Goal: Task Accomplishment & Management: Manage account settings

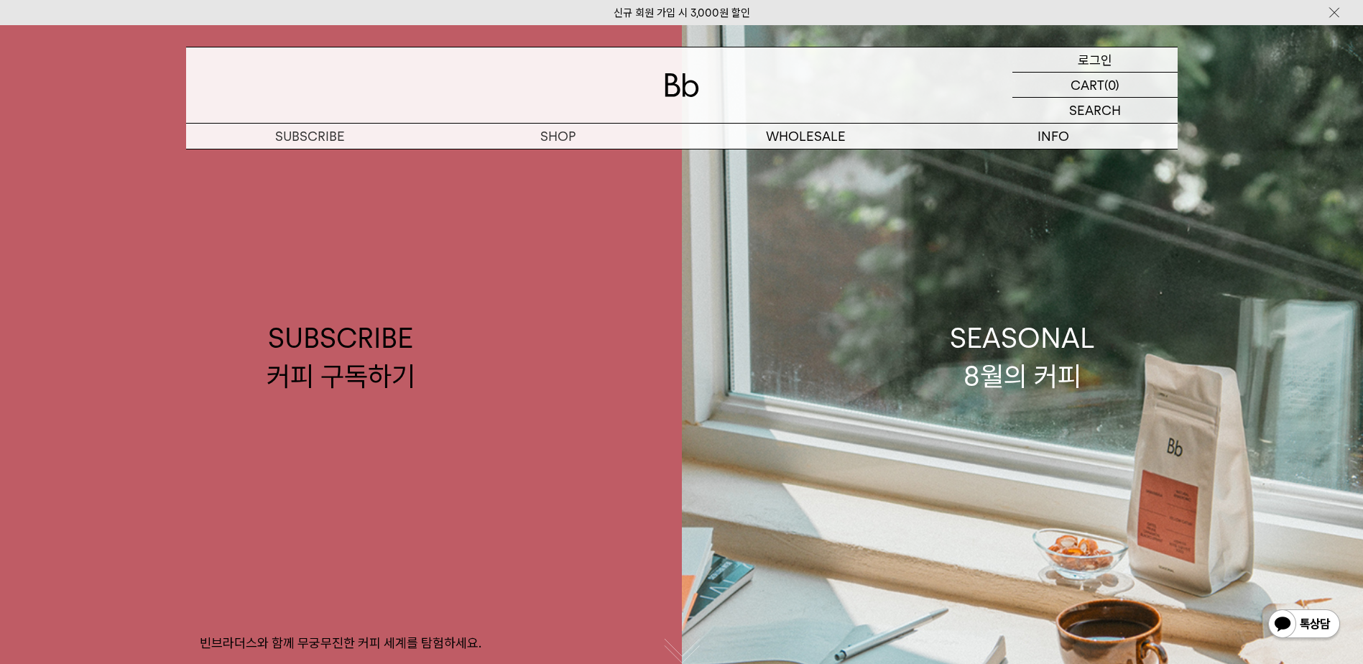
click at [1091, 60] on p "로그인" at bounding box center [1095, 59] width 34 height 24
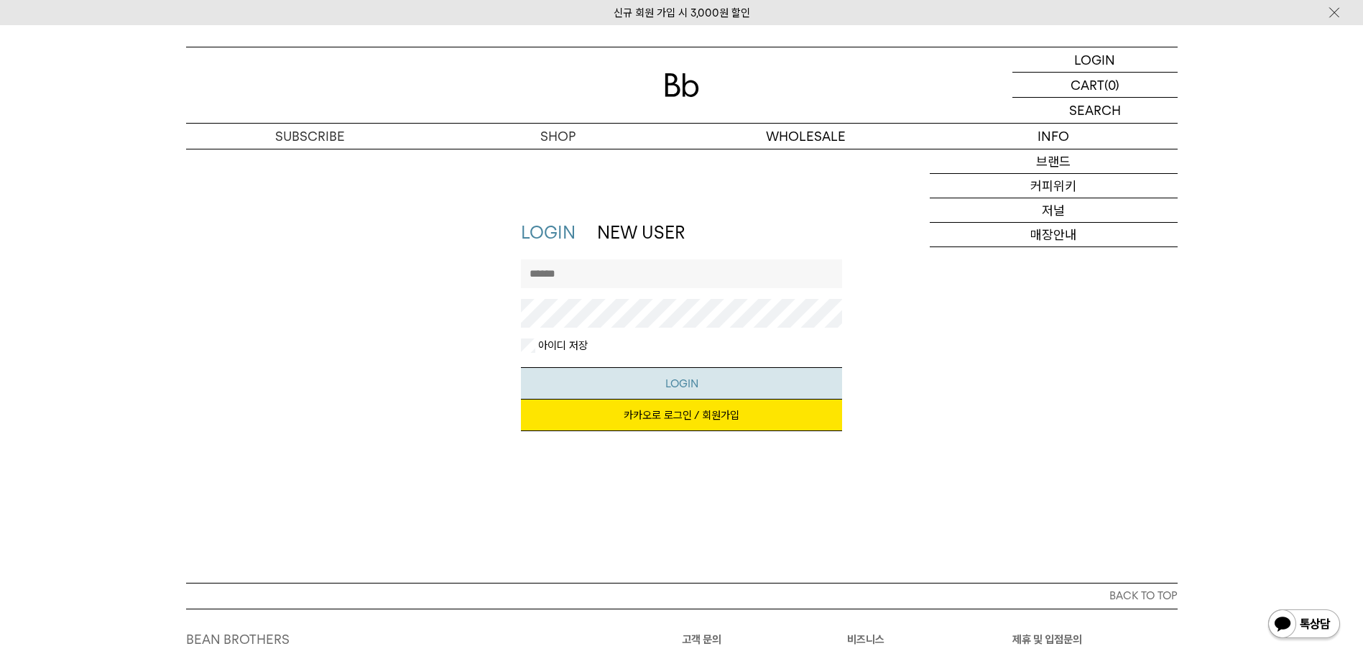
type input "**********"
click at [679, 390] on button "LOGIN" at bounding box center [681, 383] width 321 height 32
click at [703, 415] on link "카카오로 로그인 / 회원가입" at bounding box center [681, 416] width 321 height 32
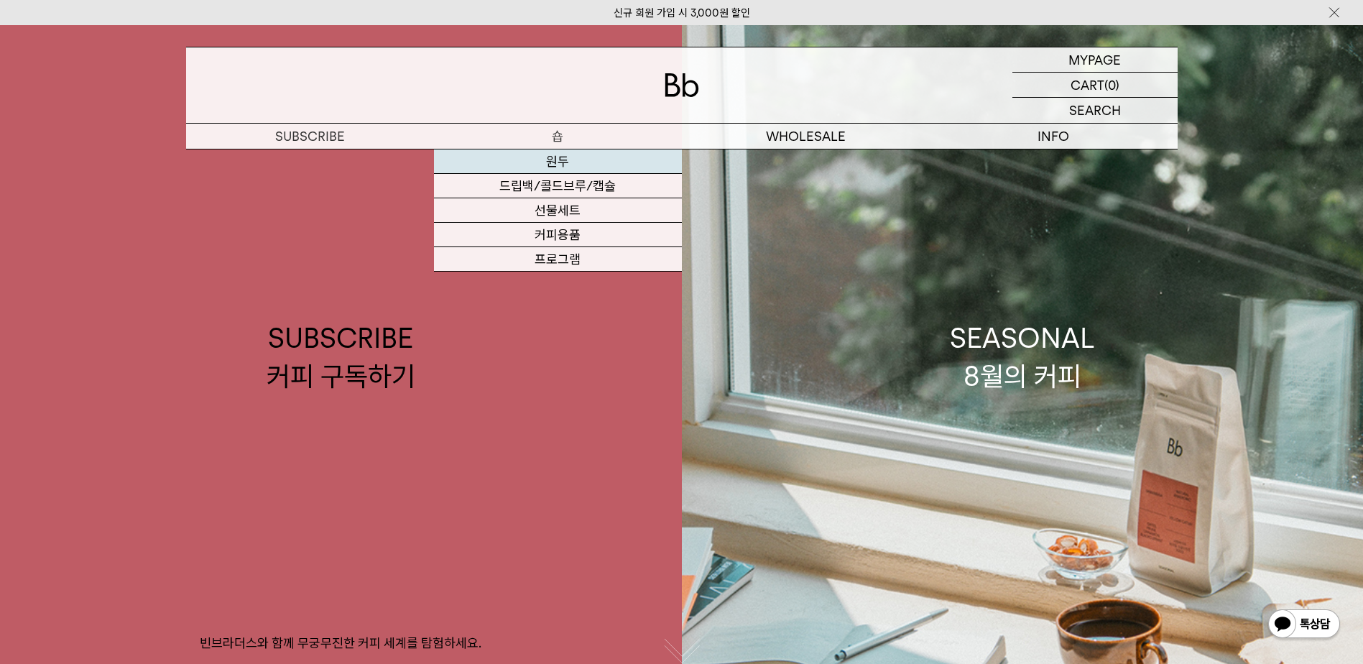
click at [567, 159] on link "원두" at bounding box center [558, 161] width 248 height 24
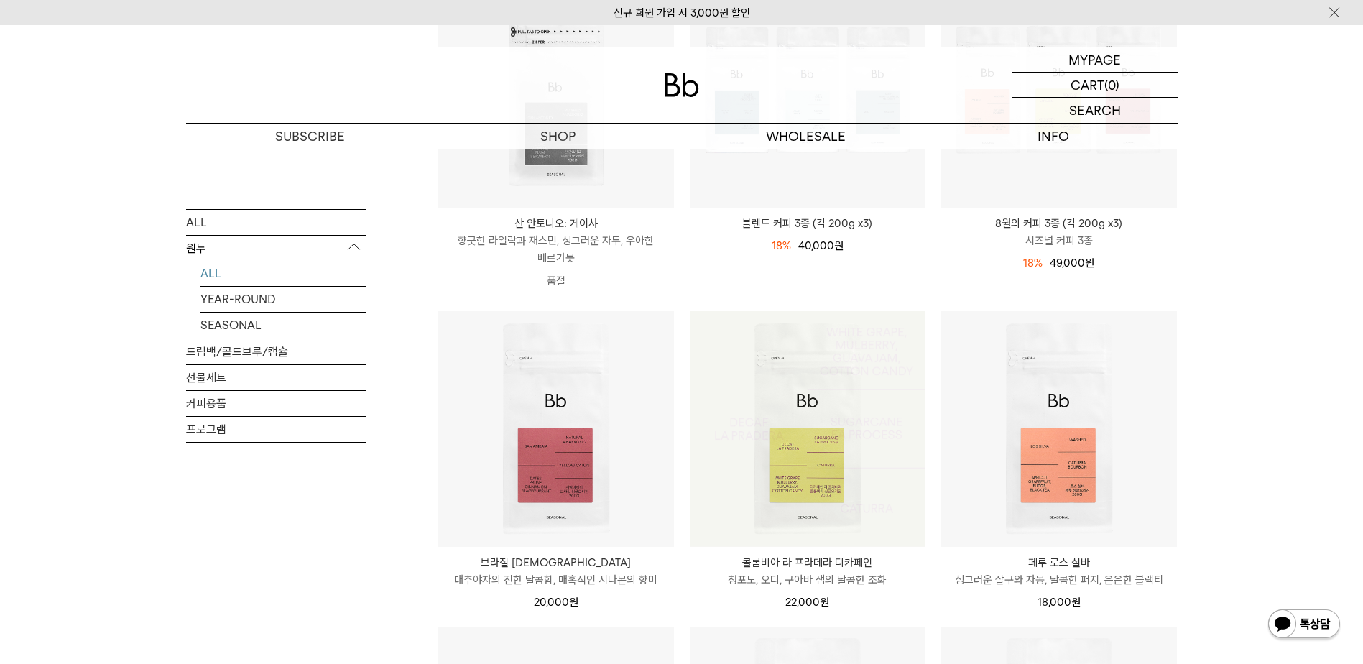
scroll to position [216, 0]
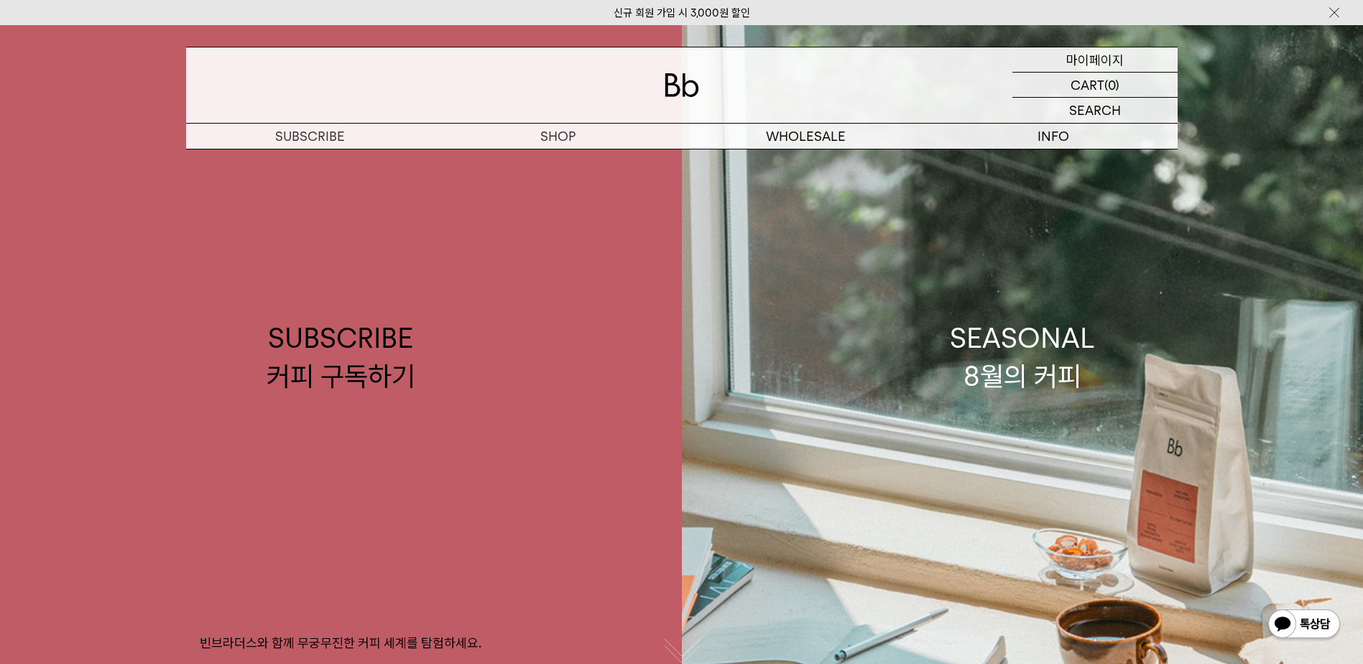
click at [1110, 61] on p "마이페이지" at bounding box center [1094, 59] width 57 height 24
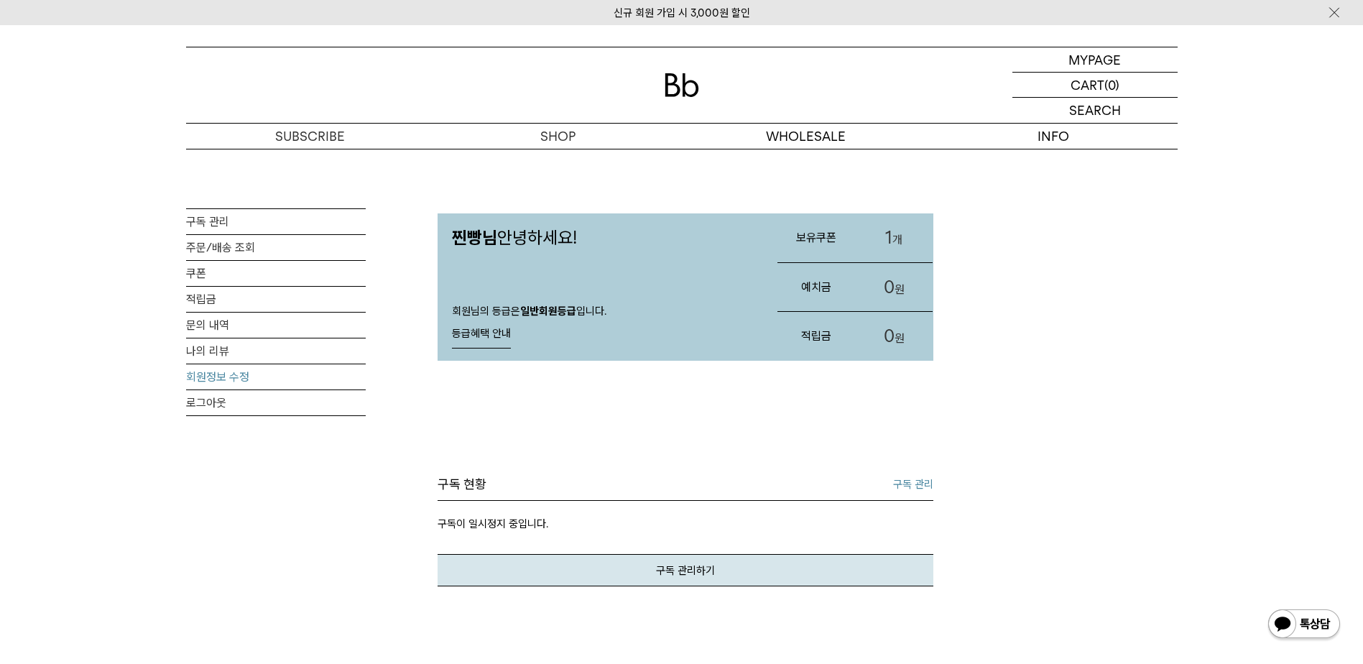
click at [246, 376] on link "회원정보 수정" at bounding box center [276, 376] width 180 height 25
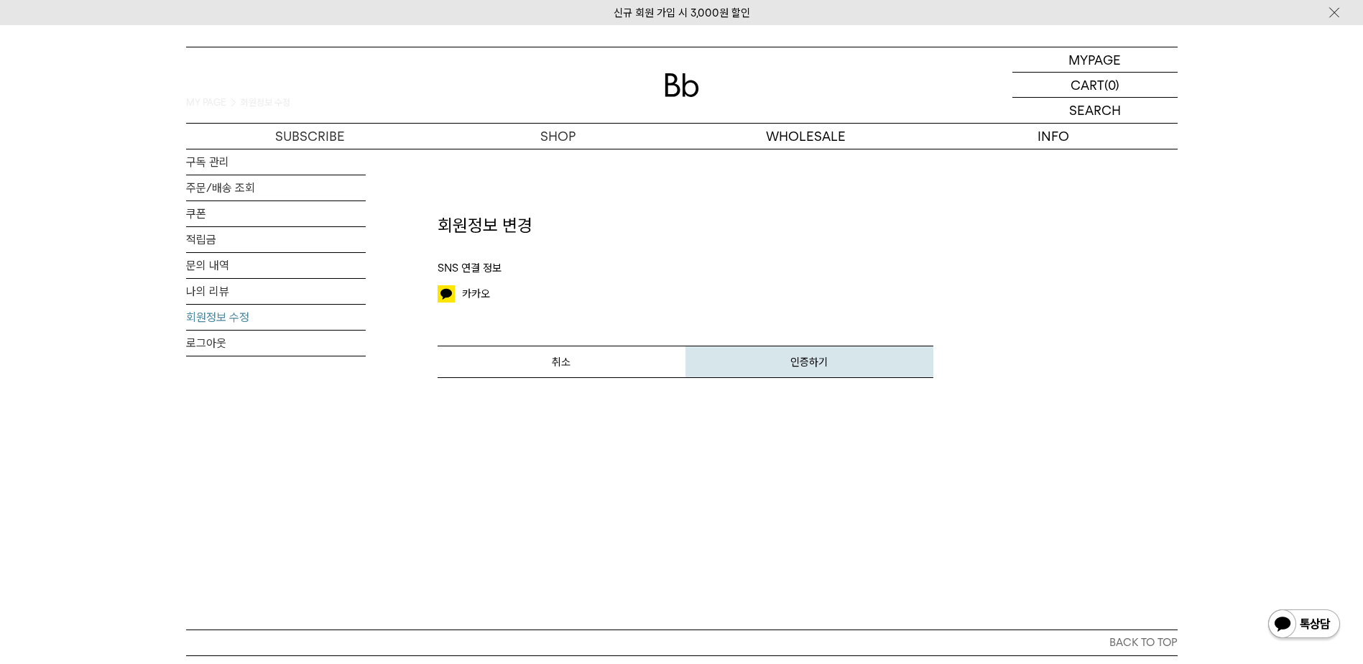
click at [833, 365] on button "인증하기" at bounding box center [810, 362] width 248 height 32
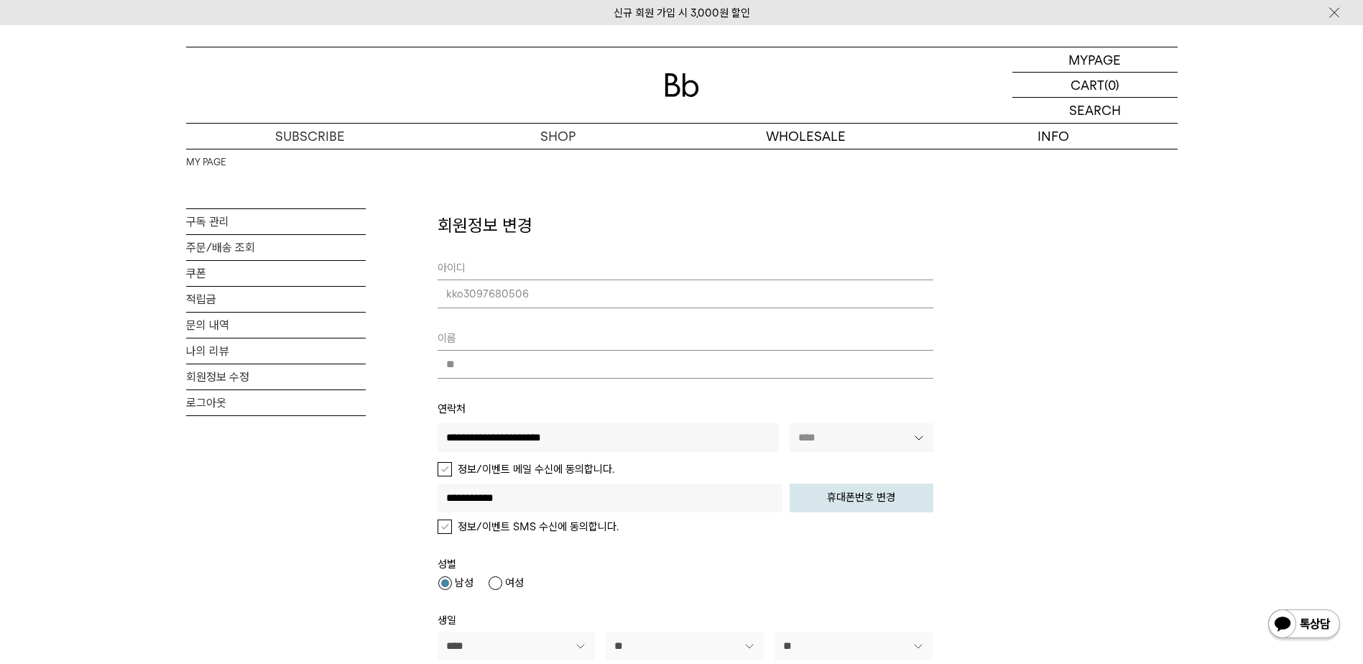
click at [445, 471] on label "정보/이벤트 메일 수신에 동의합니다." at bounding box center [526, 469] width 177 height 14
click at [446, 469] on label "정보/이벤트 메일 수신에 동의합니다." at bounding box center [526, 469] width 177 height 14
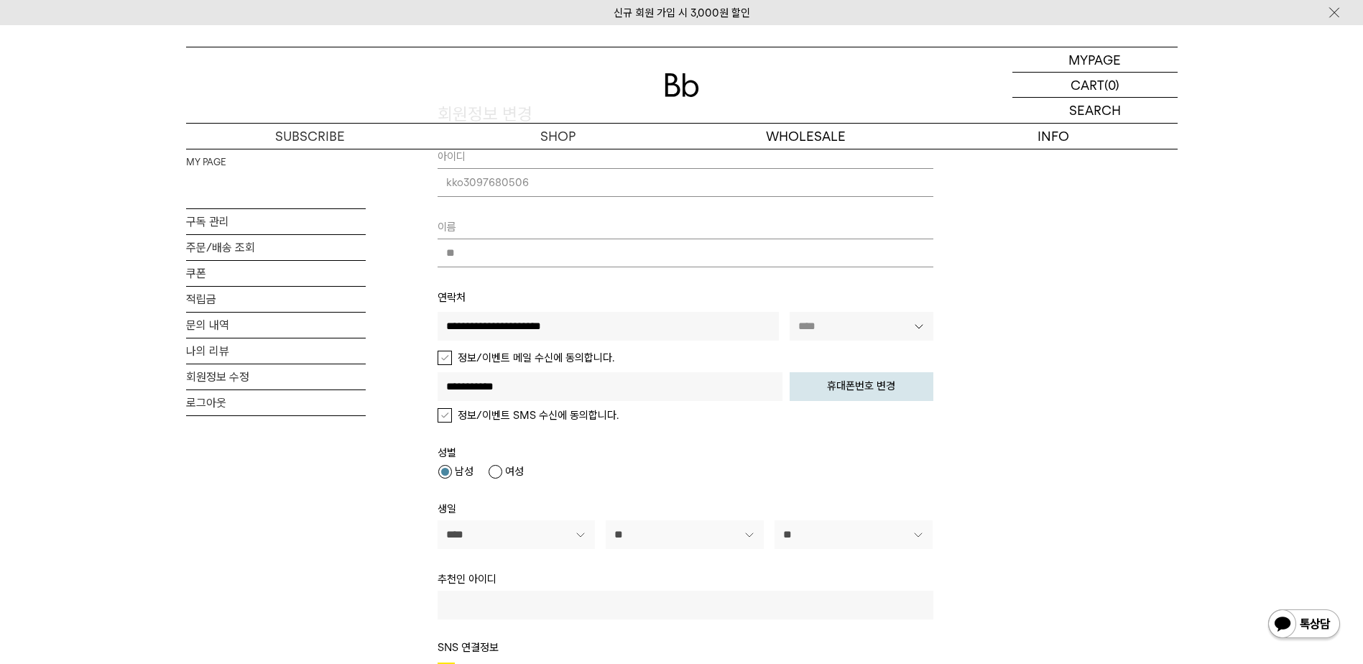
scroll to position [144, 0]
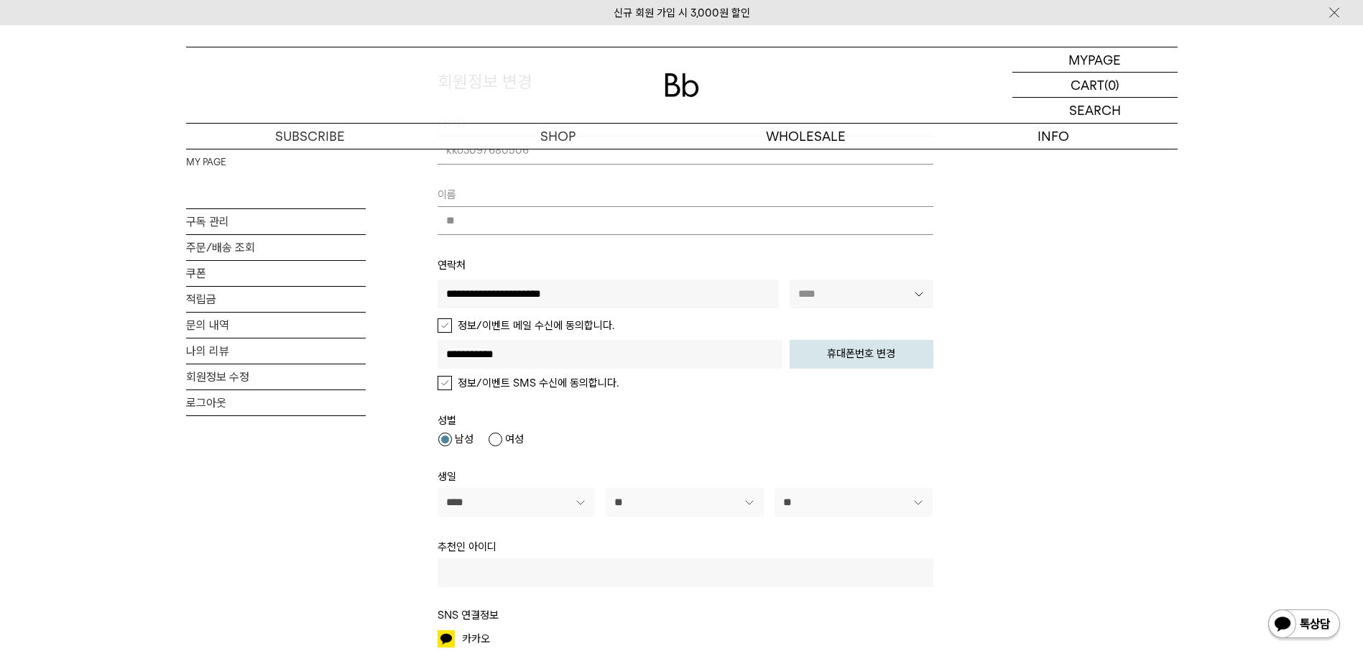
click at [446, 382] on label "정보/이벤트 SMS 수신에 동의합니다." at bounding box center [528, 383] width 181 height 14
click at [448, 383] on label "정보/이벤트 SMS 수신에 동의합니다." at bounding box center [528, 383] width 181 height 14
click at [445, 328] on label "정보/이벤트 메일 수신에 동의합니다." at bounding box center [526, 325] width 177 height 14
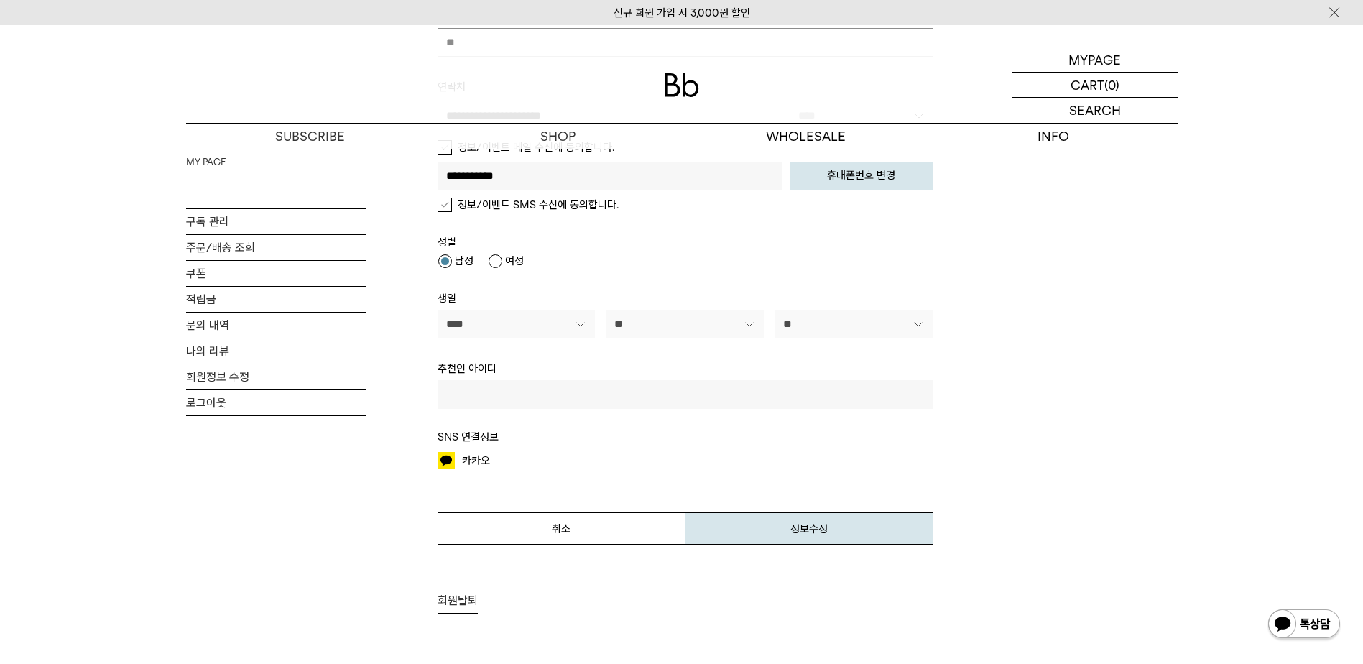
scroll to position [359, 0]
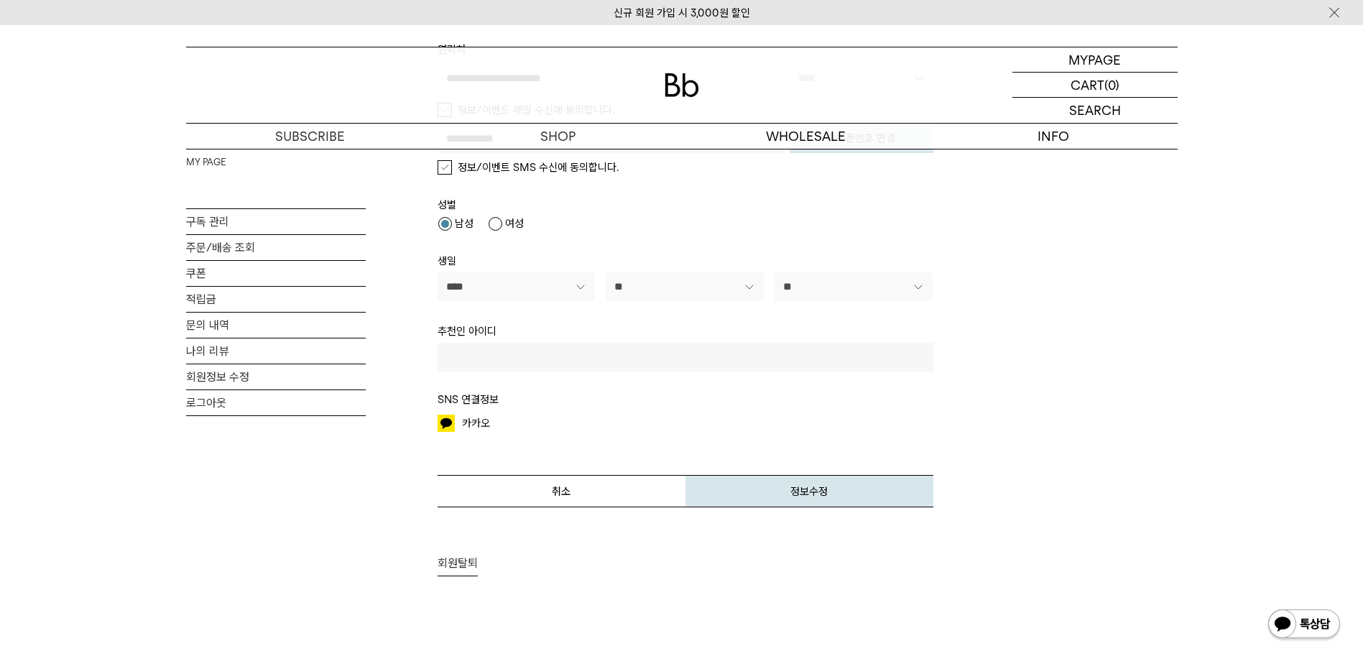
click at [454, 566] on link "회원탈퇴" at bounding box center [458, 563] width 40 height 14
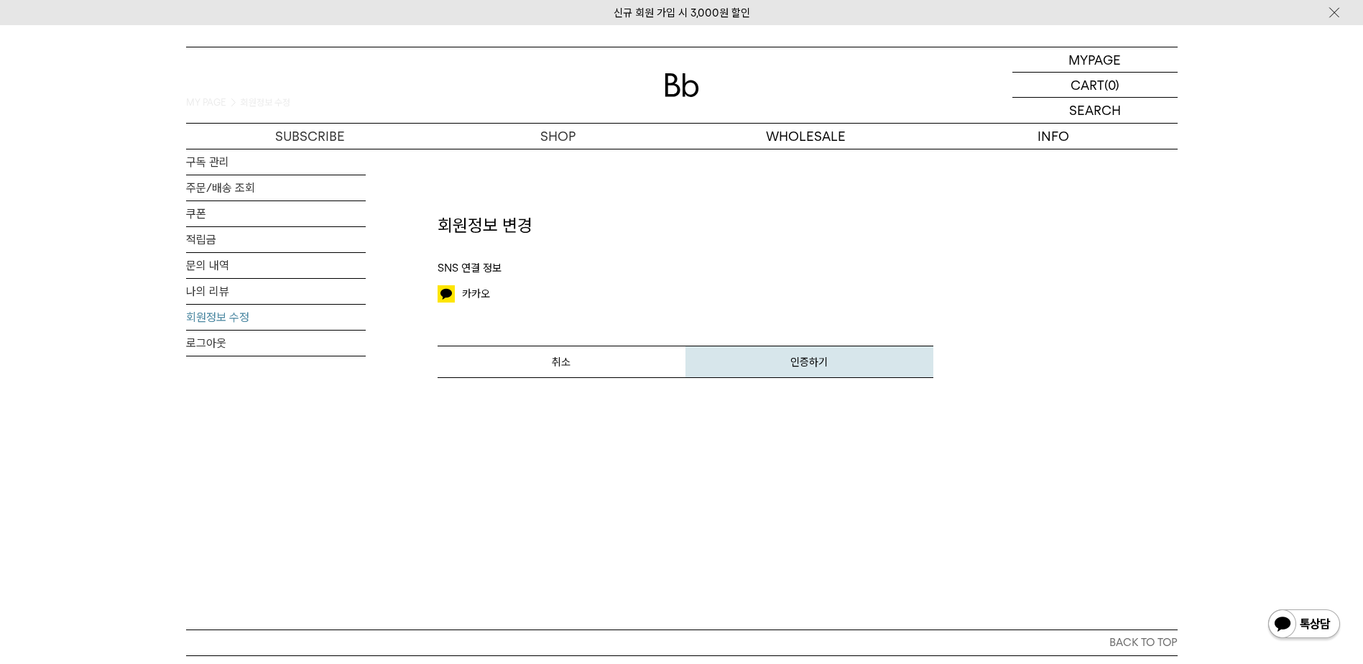
click at [787, 363] on button "인증하기" at bounding box center [810, 362] width 248 height 32
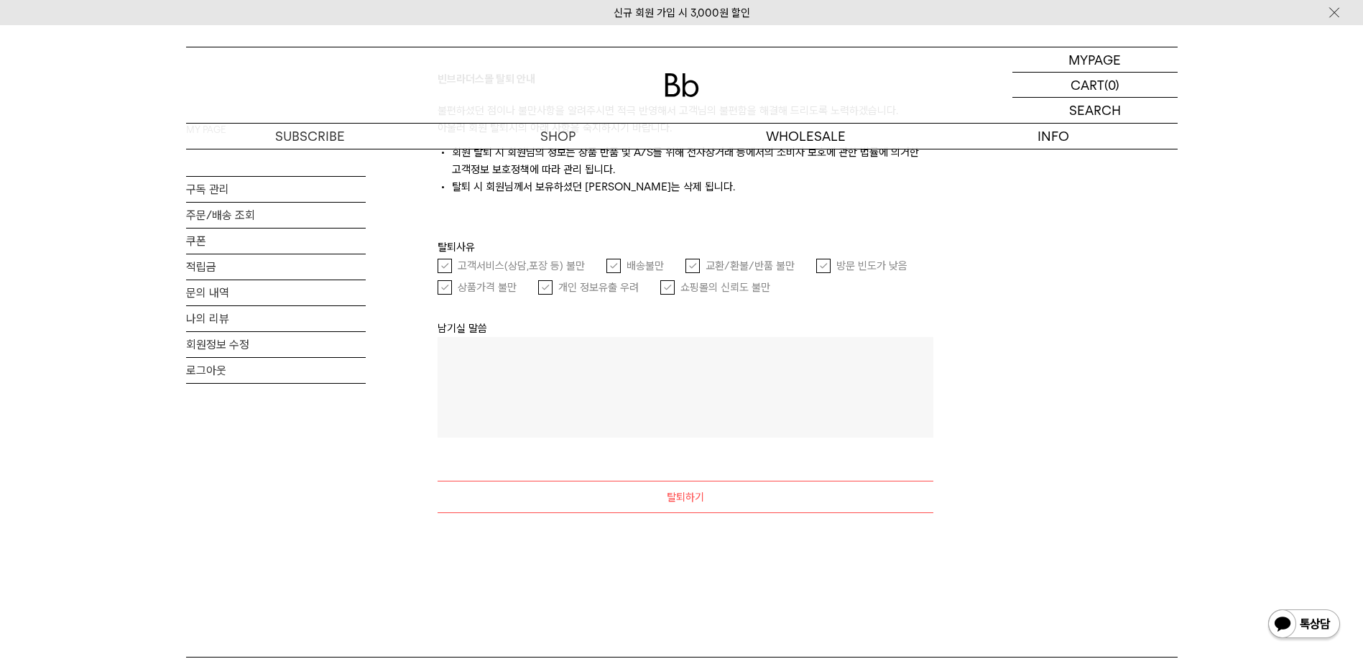
scroll to position [216, 0]
click at [560, 389] on textarea at bounding box center [686, 386] width 496 height 101
type textarea "*"
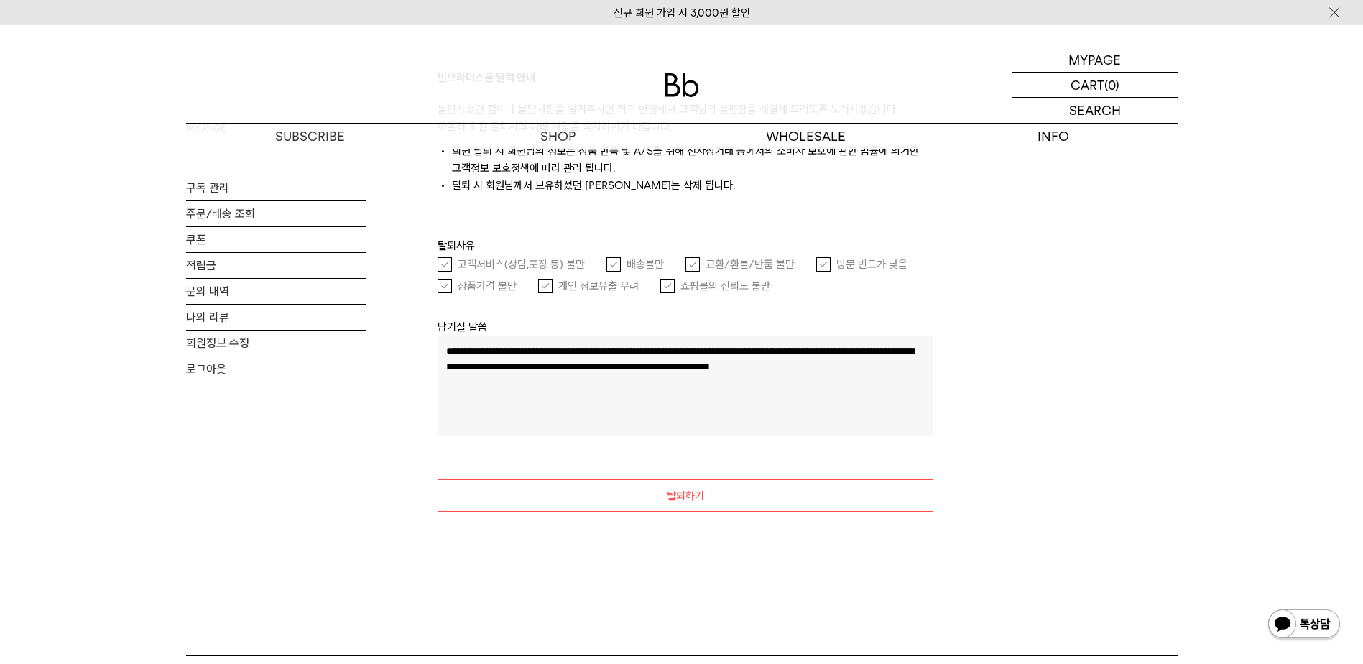
click at [643, 353] on textarea "**********" at bounding box center [686, 386] width 496 height 101
click at [556, 369] on textarea "**********" at bounding box center [686, 386] width 496 height 101
click at [655, 368] on textarea "**********" at bounding box center [686, 386] width 496 height 101
type textarea "**********"
click at [691, 496] on button "탈퇴하기" at bounding box center [686, 495] width 496 height 32
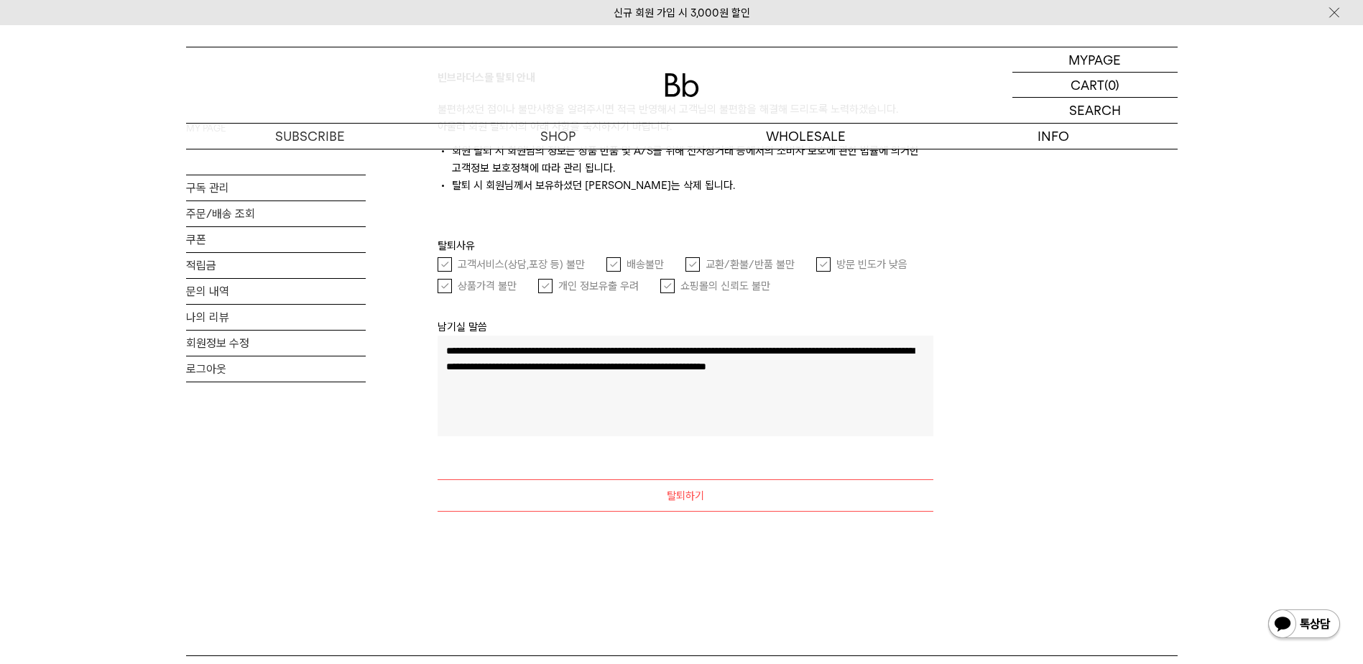
click at [820, 266] on label "방문 빈도가 낮음" at bounding box center [861, 264] width 91 height 14
click at [674, 286] on label "쇼핑몰의 신뢰도 불만" at bounding box center [715, 286] width 110 height 14
click at [696, 497] on button "탈퇴하기" at bounding box center [686, 495] width 496 height 32
